Goal: Task Accomplishment & Management: Use online tool/utility

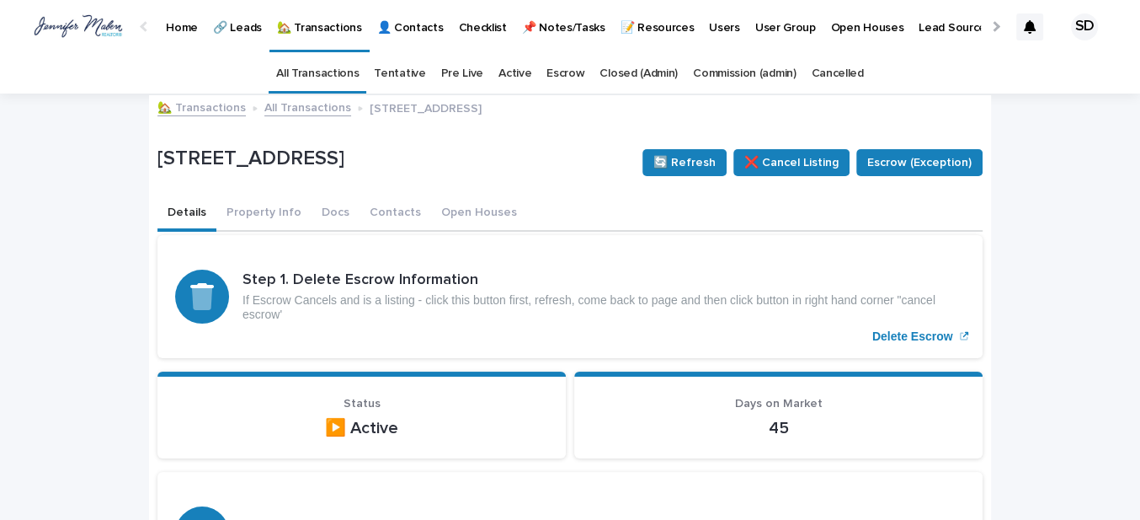
click at [197, 109] on link "🏡 Transactions" at bounding box center [202, 106] width 88 height 19
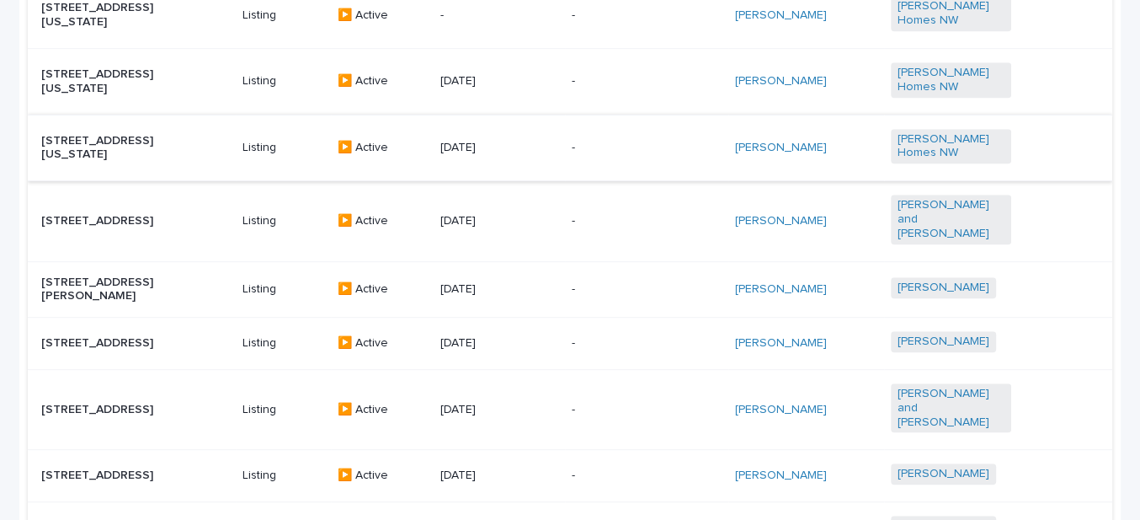
scroll to position [766, 0]
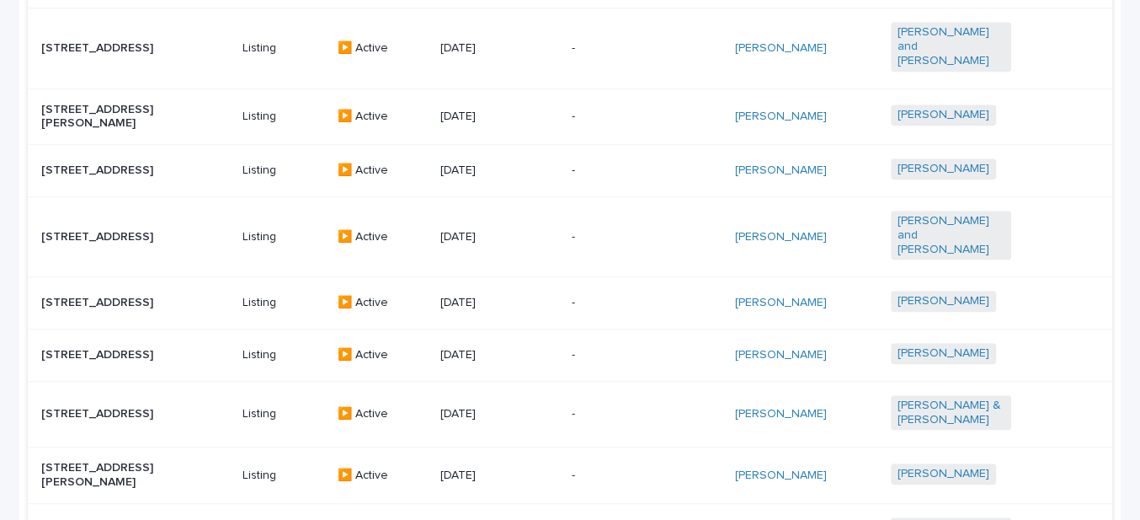
click at [84, 163] on p "[STREET_ADDRESS]" at bounding box center [101, 170] width 120 height 14
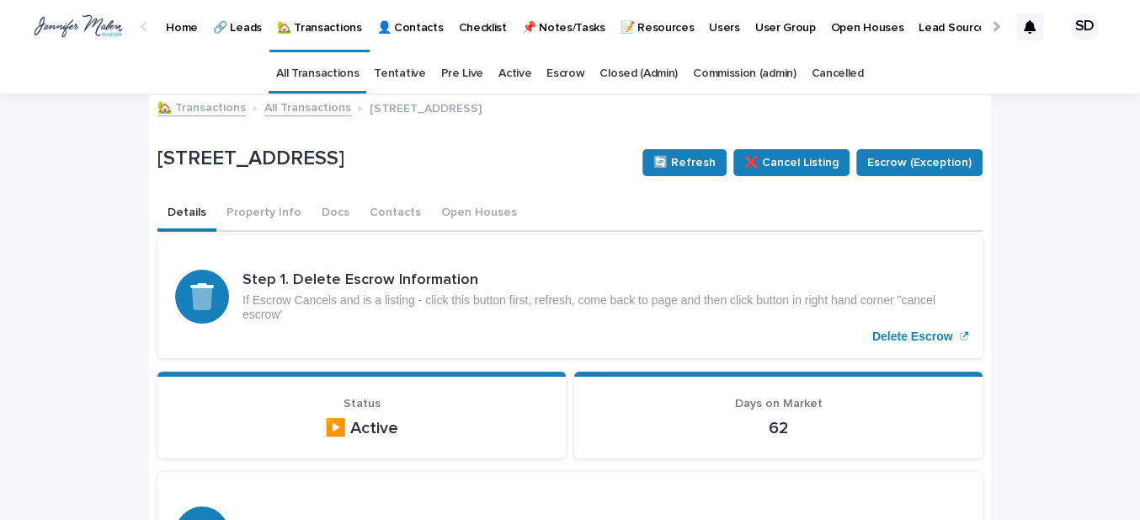
click at [184, 111] on link "🏡 Transactions" at bounding box center [202, 106] width 88 height 19
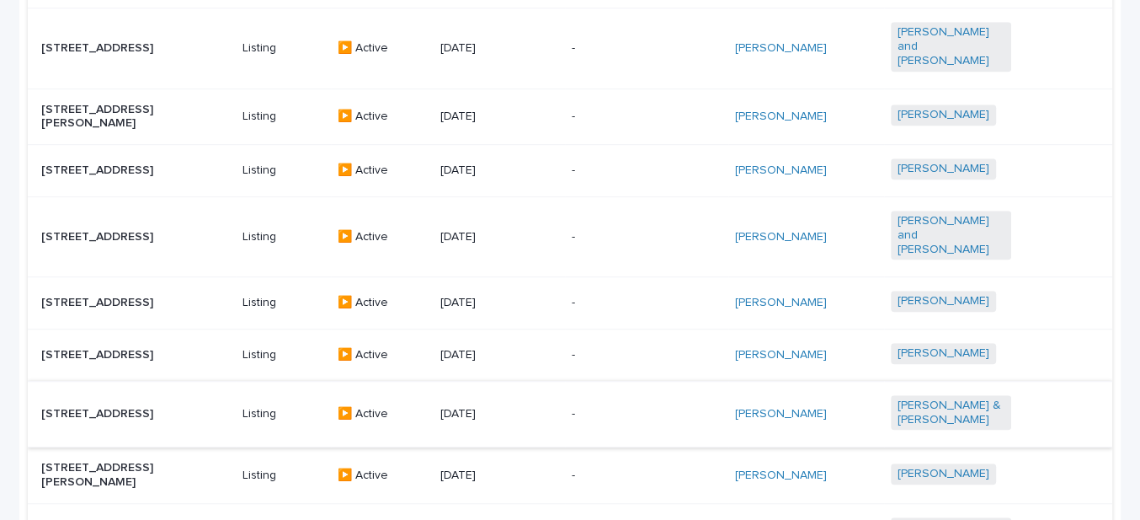
scroll to position [918, 0]
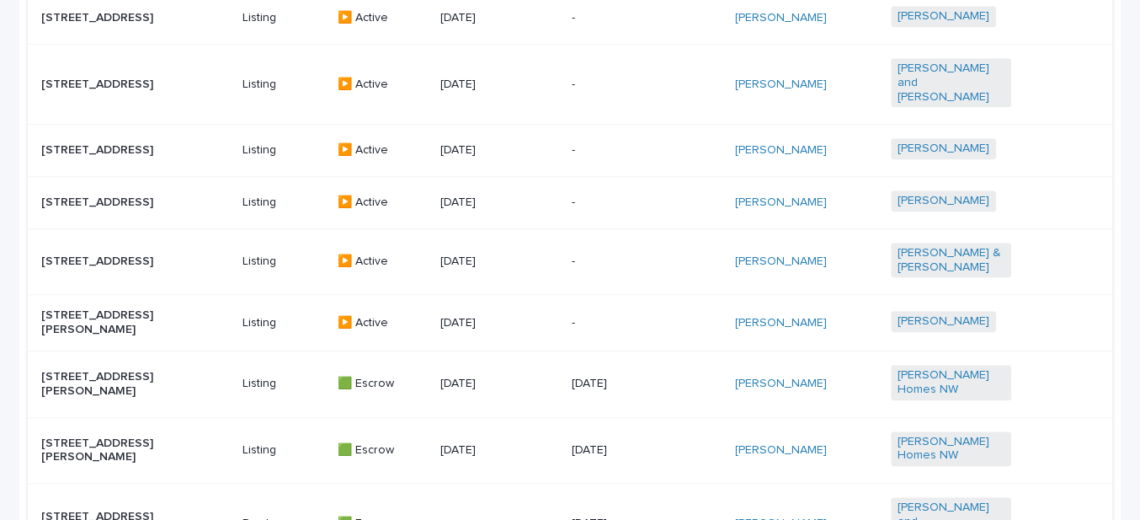
click at [95, 323] on p "[STREET_ADDRESS][PERSON_NAME]" at bounding box center [101, 322] width 120 height 29
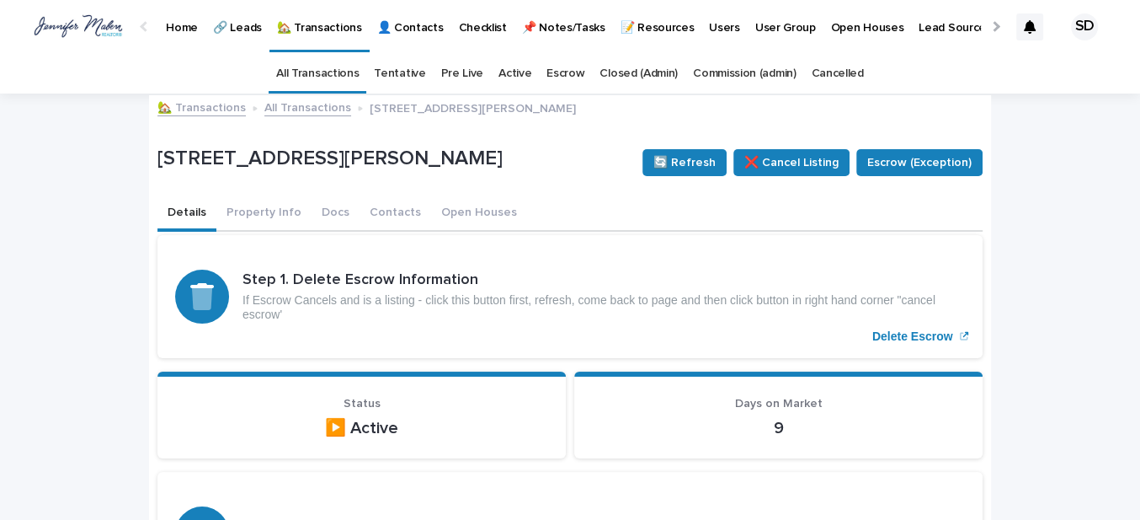
click at [209, 109] on link "🏡 Transactions" at bounding box center [202, 106] width 88 height 19
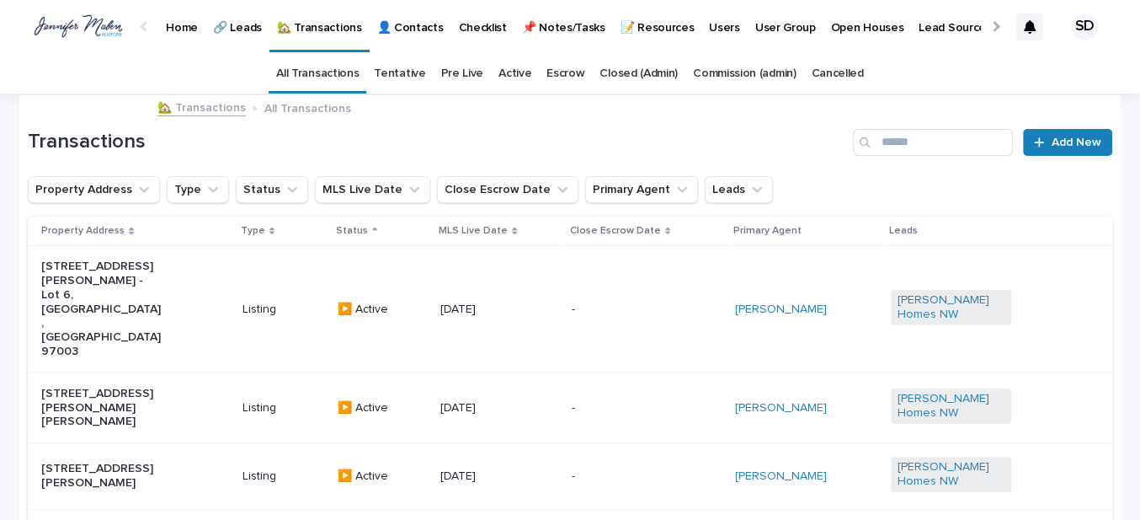
click at [99, 278] on p "[STREET_ADDRESS][PERSON_NAME] - Lot 6, [GEOGRAPHIC_DATA], [GEOGRAPHIC_DATA] 970…" at bounding box center [101, 308] width 120 height 99
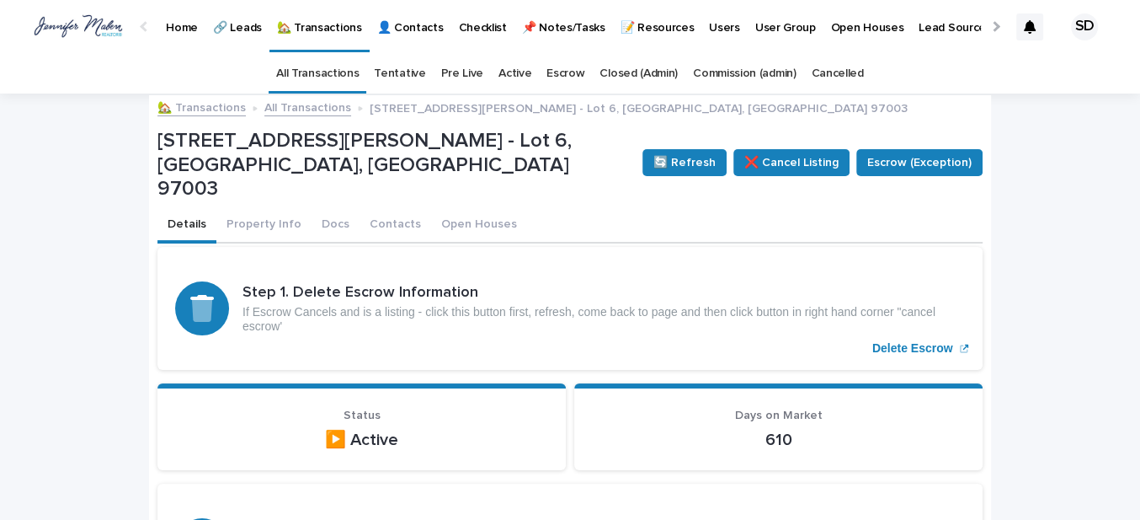
click at [211, 110] on link "🏡 Transactions" at bounding box center [202, 106] width 88 height 19
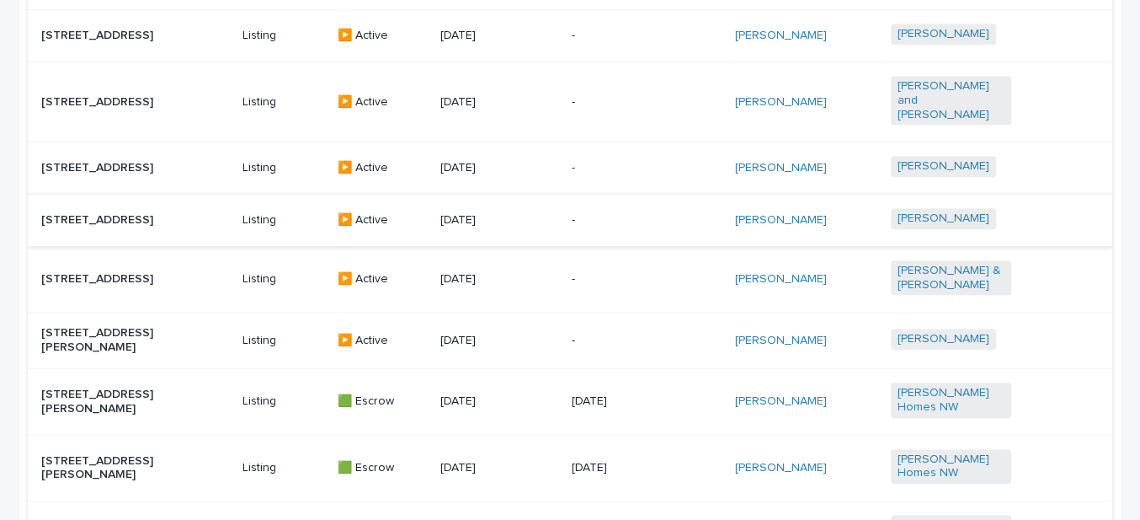
scroll to position [671, 0]
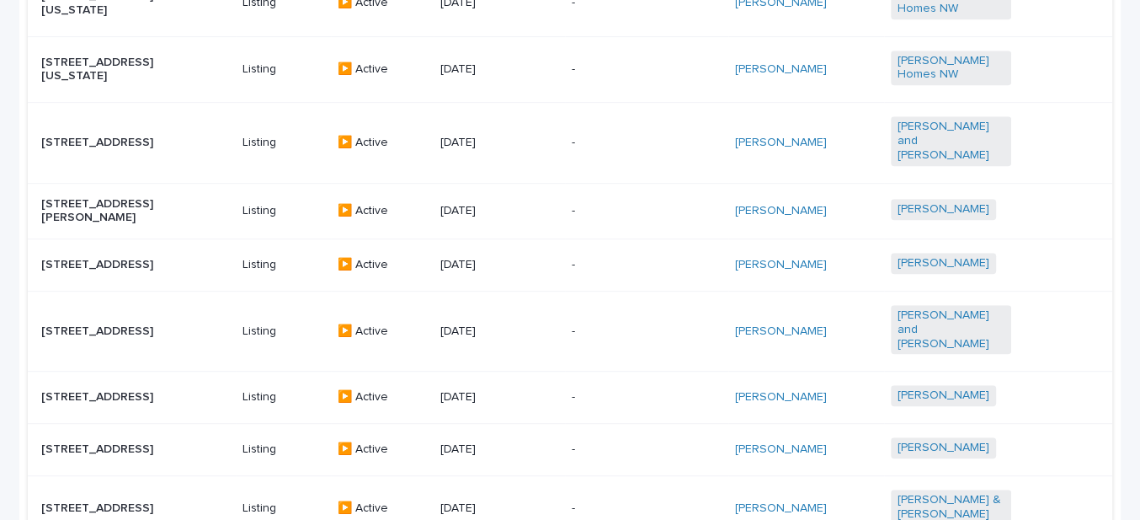
click at [113, 258] on p "[STREET_ADDRESS]" at bounding box center [101, 265] width 120 height 14
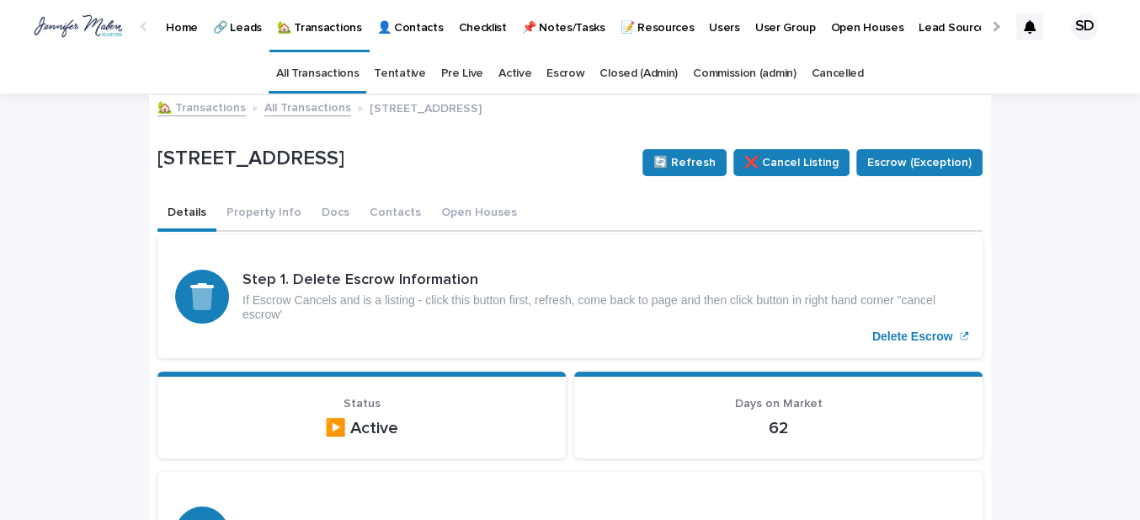
click at [215, 112] on link "🏡 Transactions" at bounding box center [202, 106] width 88 height 19
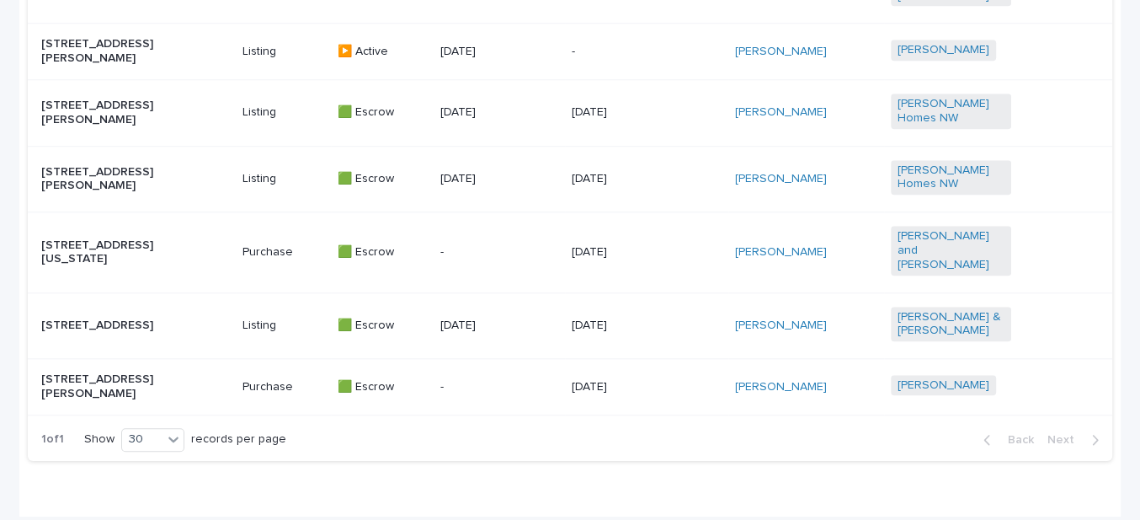
scroll to position [1225, 0]
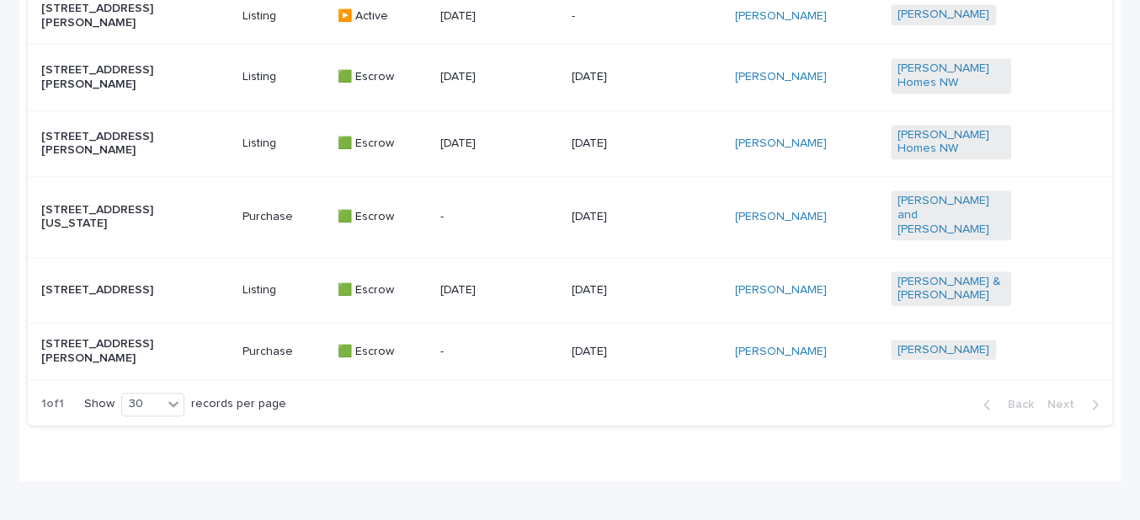
click at [136, 295] on p "[STREET_ADDRESS]" at bounding box center [101, 290] width 120 height 14
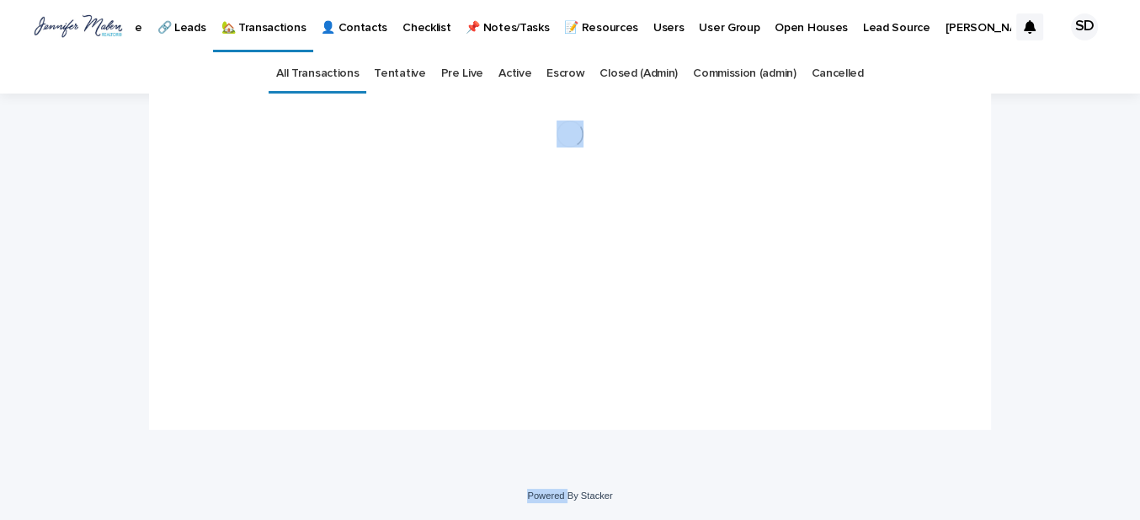
click at [136, 295] on div "Loading... Saving… Loading... Saving…" at bounding box center [570, 282] width 1140 height 378
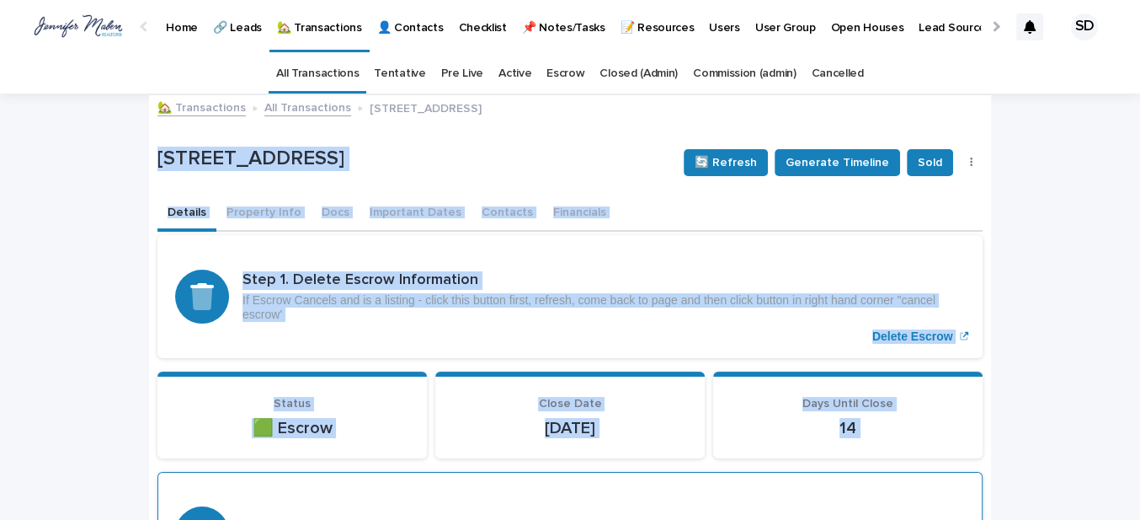
scroll to position [229, 0]
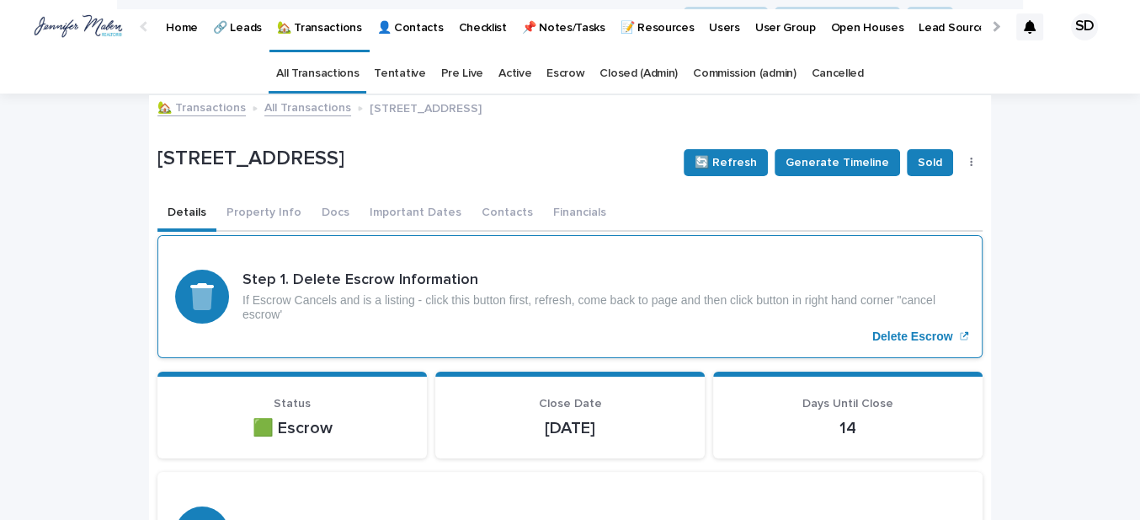
scroll to position [0, 0]
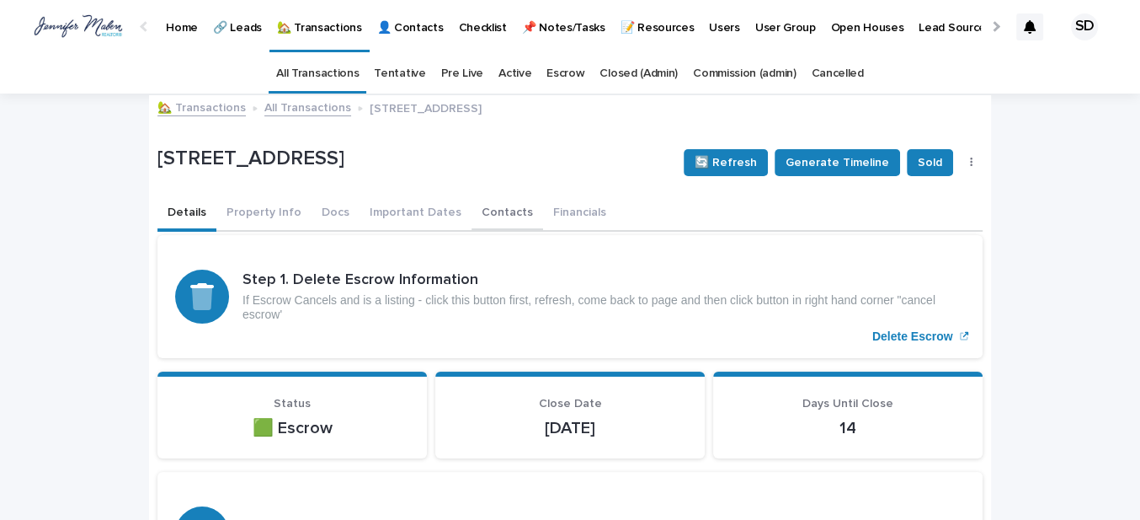
click at [472, 212] on button "Contacts" at bounding box center [508, 213] width 72 height 35
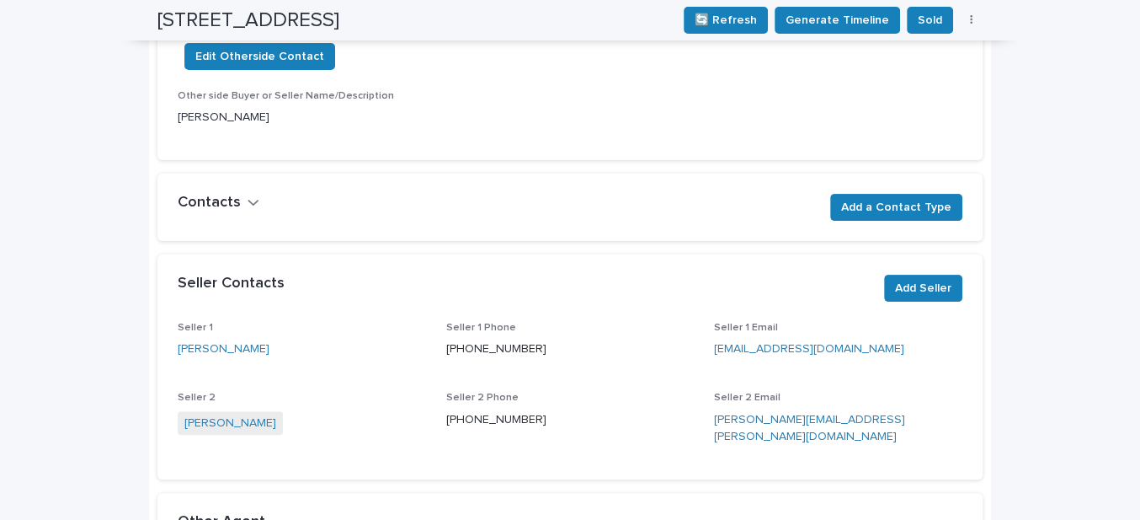
scroll to position [76, 0]
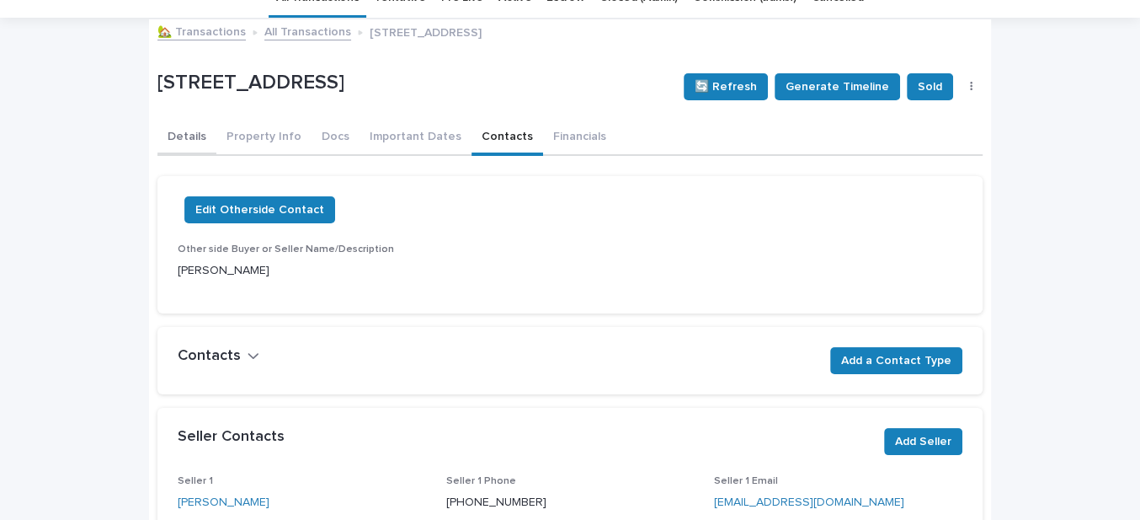
click at [171, 138] on button "Details" at bounding box center [187, 137] width 59 height 35
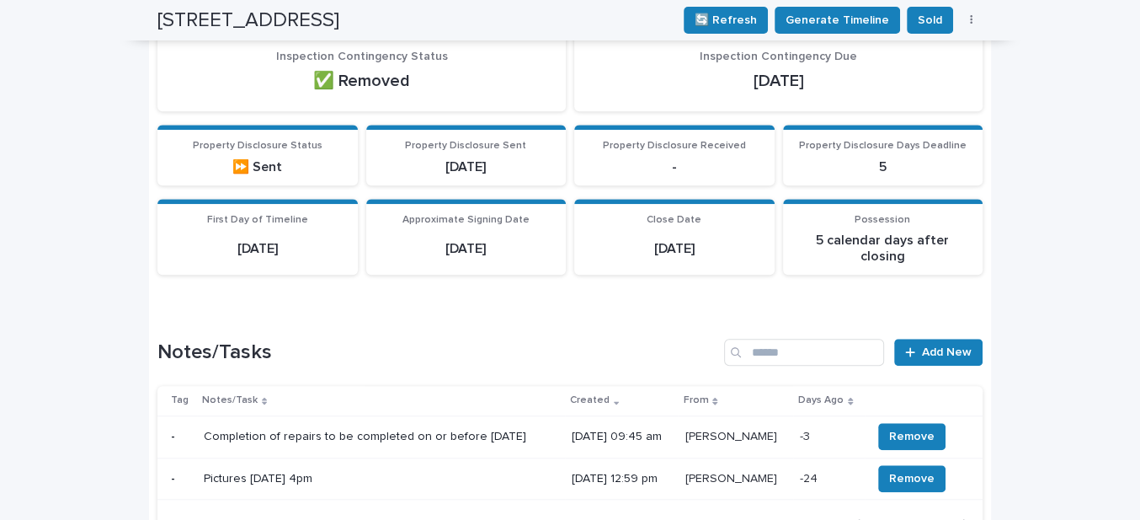
scroll to position [1148, 0]
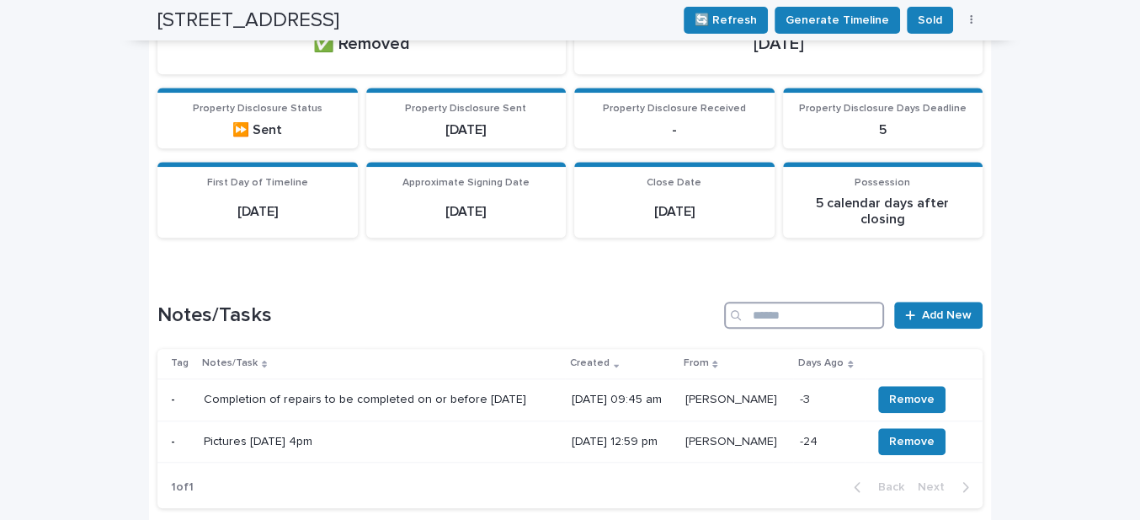
click at [763, 302] on input "Search" at bounding box center [804, 315] width 160 height 27
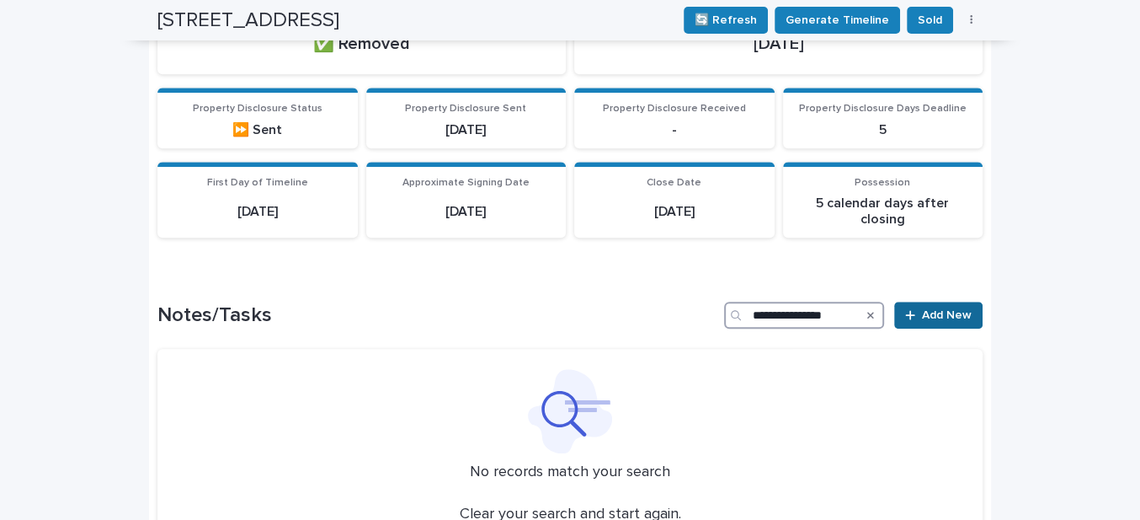
type input "**********"
click at [922, 309] on span "Add New" at bounding box center [947, 315] width 50 height 12
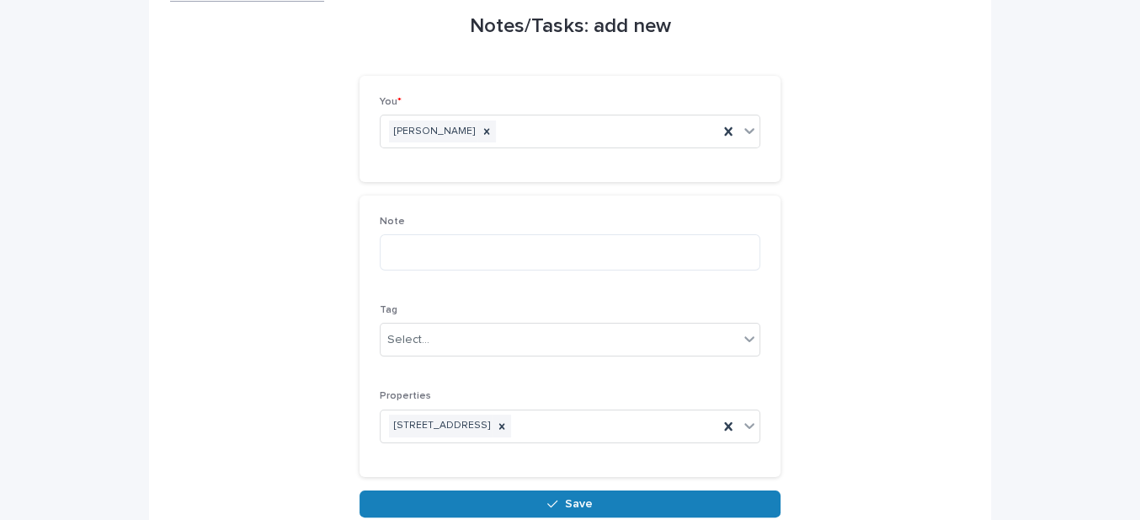
scroll to position [152, 0]
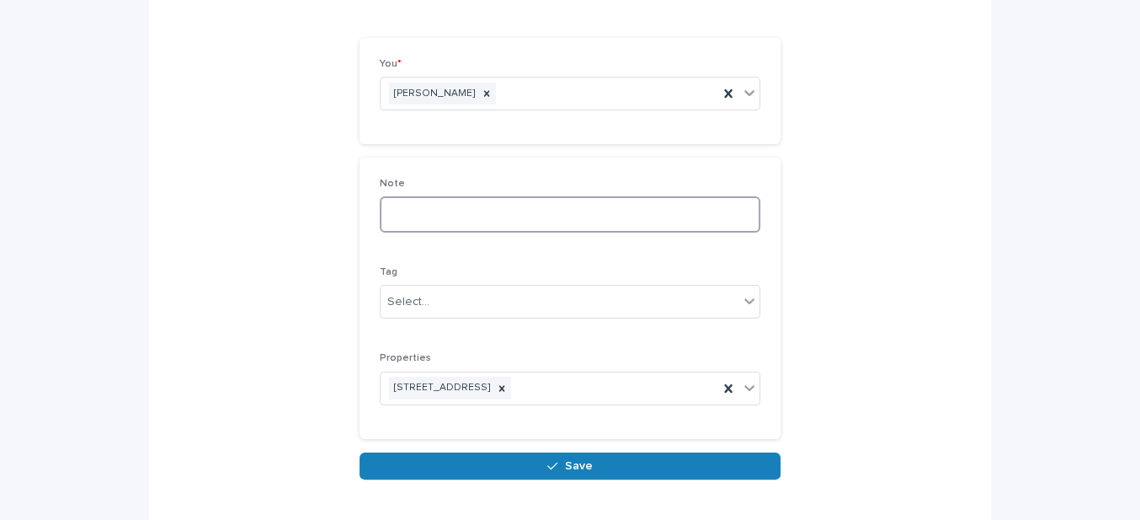
click at [404, 202] on textarea at bounding box center [570, 213] width 381 height 35
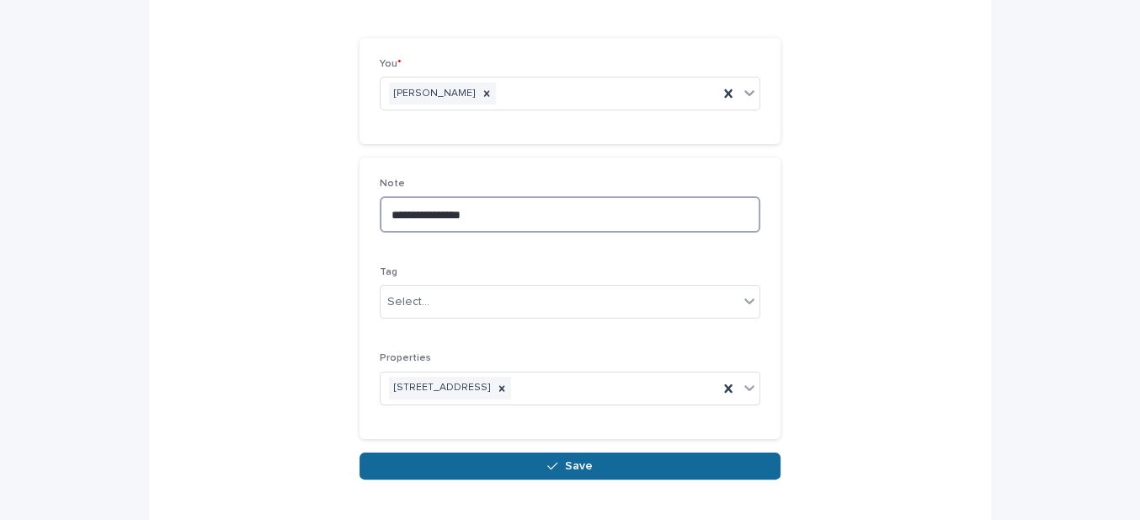
type textarea "**********"
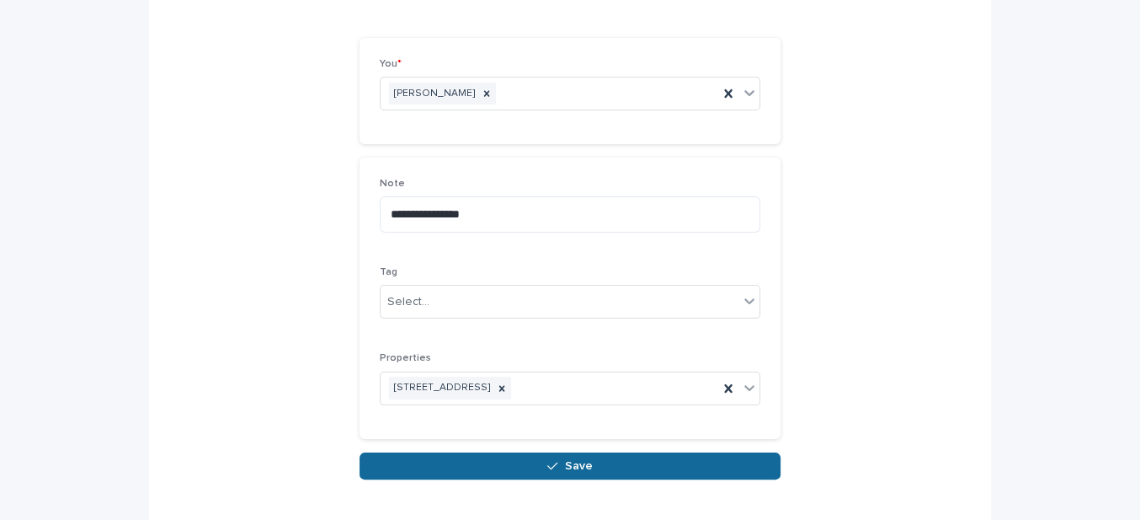
click at [574, 460] on span "Save" at bounding box center [579, 466] width 28 height 12
